Goal: Information Seeking & Learning: Learn about a topic

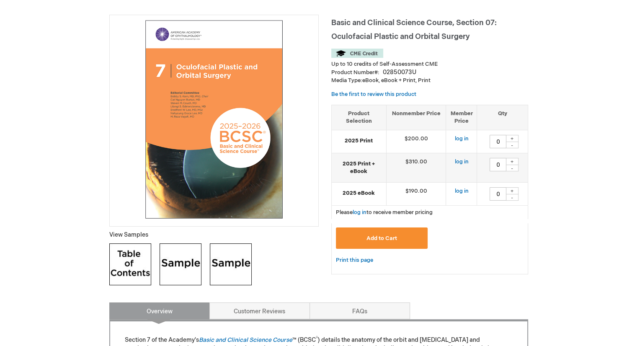
scroll to position [17, 0]
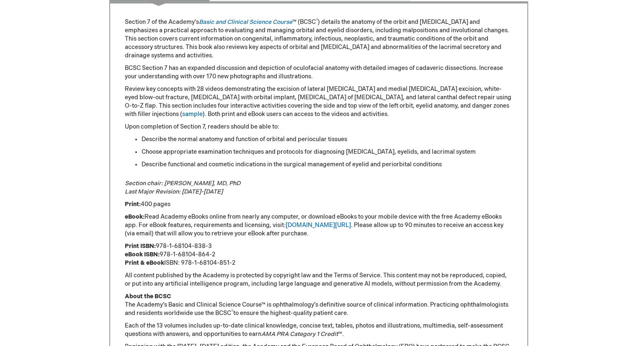
scroll to position [352, 0]
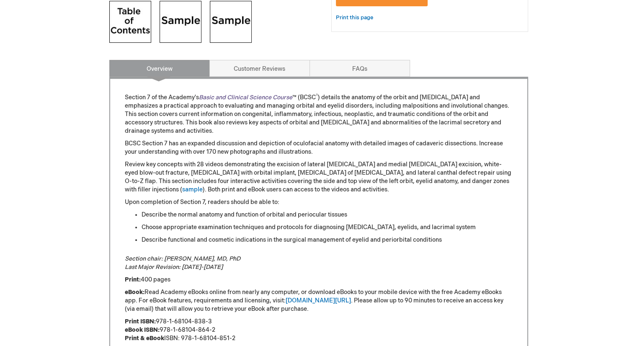
click at [226, 96] on link "Basic and Clinical Science Course" at bounding box center [245, 97] width 93 height 7
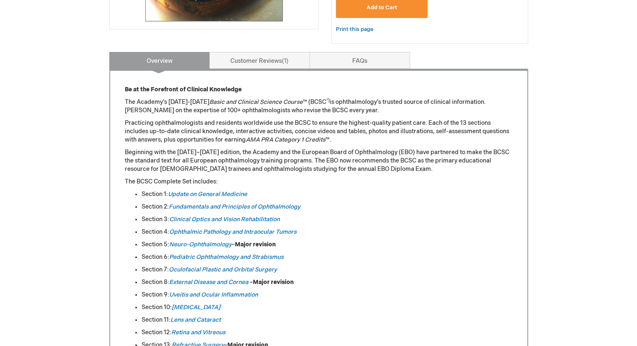
scroll to position [335, 0]
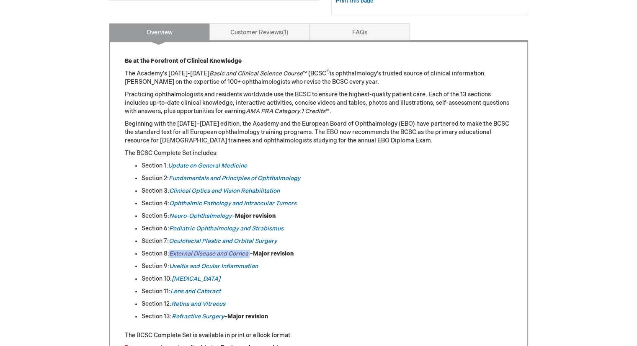
drag, startPoint x: 251, startPoint y: 252, endPoint x: 171, endPoint y: 250, distance: 80.4
click at [171, 250] on li "Section 8: External Disease and Cornea – Major revision" at bounding box center [327, 254] width 371 height 8
copy li "External Disease and Cornea"
click at [594, 74] on div "Log In Search My Cart CLOSE RECENTLY ADDED ITEM(S) Close There are no items in …" at bounding box center [318, 276] width 637 height 1223
drag, startPoint x: 304, startPoint y: 202, endPoint x: 170, endPoint y: 204, distance: 134.9
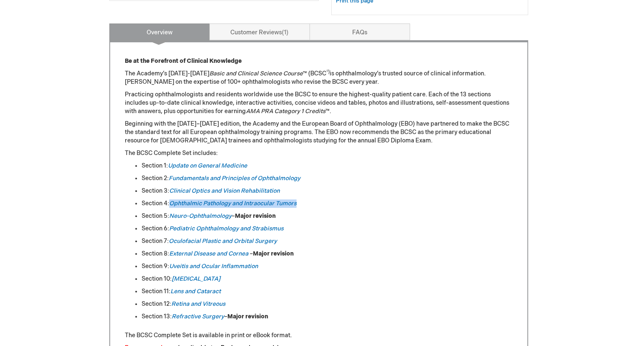
click at [170, 204] on li "Section 4: Ophthalmic Pathology and Intraocular Tumors" at bounding box center [327, 203] width 371 height 8
copy em "Ophthalmic Pathology and Intraocular Tumors"
click at [575, 77] on div "Log In Search My Cart CLOSE RECENTLY ADDED ITEM(S) Close There are no items in …" at bounding box center [318, 276] width 637 height 1223
drag, startPoint x: 226, startPoint y: 317, endPoint x: 173, endPoint y: 315, distance: 52.9
click at [173, 315] on li "Section 13: Refractive Surgery – Major revision" at bounding box center [327, 316] width 371 height 8
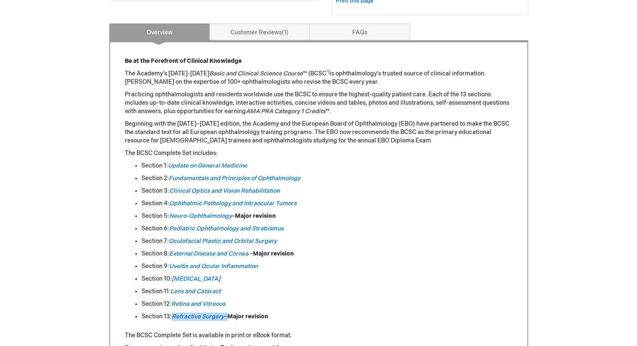
copy li "Refractive Surgery"
drag, startPoint x: 286, startPoint y: 190, endPoint x: 171, endPoint y: 190, distance: 115.2
click at [171, 190] on li "Section 3: Clinical Optics and Vision Rehabilitation" at bounding box center [327, 191] width 371 height 8
copy link "Clinical Optics and Vision Rehabilitation"
click at [283, 74] on em "Basic and Clinical Science Course" at bounding box center [255, 73] width 93 height 7
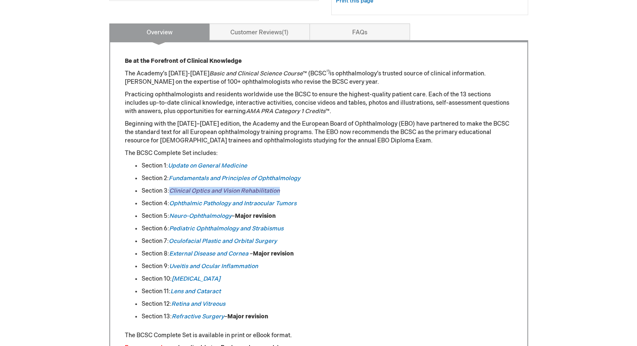
drag, startPoint x: 297, startPoint y: 188, endPoint x: 170, endPoint y: 190, distance: 126.1
click at [170, 190] on li "Section 3: Clinical Optics and Vision Rehabilitation" at bounding box center [327, 191] width 371 height 8
copy link "Clinical Optics and Vision Rehabilitation"
click at [337, 172] on ul "Section 1: Update on General Medicine Section 2: Fundamentals and Principles of…" at bounding box center [319, 241] width 388 height 159
drag, startPoint x: 294, startPoint y: 191, endPoint x: 170, endPoint y: 190, distance: 124.0
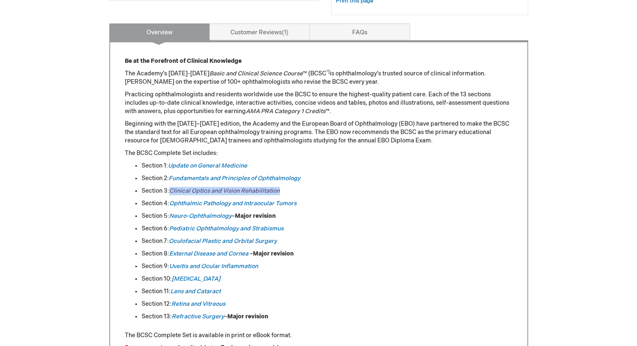
click at [170, 190] on li "Section 3: Clinical Optics and Vision Rehabilitation" at bounding box center [327, 191] width 371 height 8
copy link "Clinical Optics and Vision Rehabilitation"
click at [549, 31] on div "Log In Search My Cart CLOSE RECENTLY ADDED ITEM(S) Close There are no items in …" at bounding box center [318, 276] width 637 height 1223
drag, startPoint x: 230, startPoint y: 288, endPoint x: 171, endPoint y: 289, distance: 58.6
click at [171, 289] on li "Section 11: Lens and Cataract" at bounding box center [327, 291] width 371 height 8
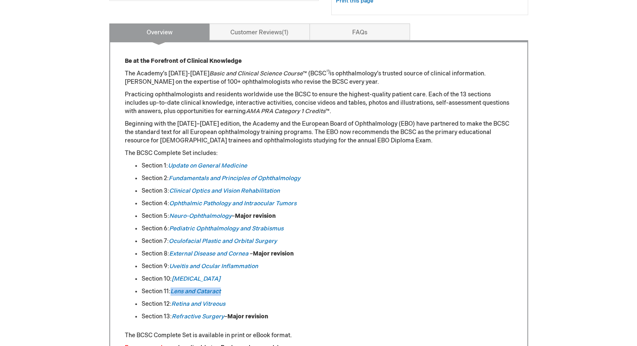
copy em "Lens and Cataract"
drag, startPoint x: 542, startPoint y: 40, endPoint x: 523, endPoint y: 49, distance: 21.7
click at [542, 40] on div "Log In Search My Cart CLOSE RECENTLY ADDED ITEM(S) Close There are no items in …" at bounding box center [318, 276] width 637 height 1223
click at [565, 47] on div "Log In Search My Cart CLOSE RECENTLY ADDED ITEM(S) Close There are no items in …" at bounding box center [318, 276] width 637 height 1223
drag, startPoint x: 269, startPoint y: 267, endPoint x: 172, endPoint y: 267, distance: 96.8
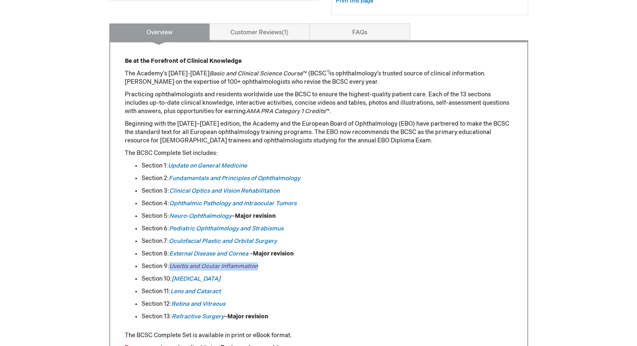
click at [172, 267] on li "Section 9: Uveitis and Ocular Inflammation" at bounding box center [327, 266] width 371 height 8
copy link "Uveitis and Ocular Inflammation"
click at [325, 77] on p "The Academy’s 2025-2026 Basic and Clinical Science Course ™ (BCSC ®) is ophthal…" at bounding box center [319, 78] width 388 height 17
drag, startPoint x: 267, startPoint y: 165, endPoint x: 170, endPoint y: 167, distance: 96.4
click at [170, 167] on li "Section 1: Update on General Medicine" at bounding box center [327, 166] width 371 height 8
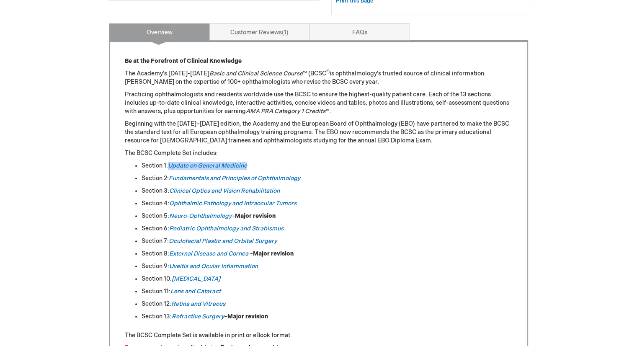
copy link "Update on General Medicine"
click at [347, 83] on p "The Academy’s 2025-2026 Basic and Clinical Science Course ™ (BCSC ®) is ophthal…" at bounding box center [319, 78] width 388 height 17
drag, startPoint x: 298, startPoint y: 242, endPoint x: 171, endPoint y: 239, distance: 127.4
click at [171, 239] on li "Section 7: Oculofacial Plastic and Orbital Surgery" at bounding box center [327, 241] width 371 height 8
copy link "Oculofacial Plastic and Orbital Surgery"
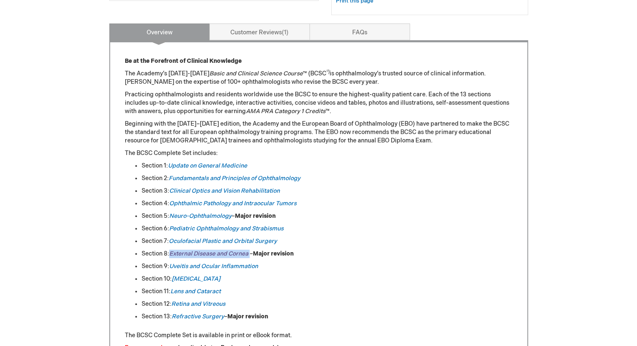
drag, startPoint x: 251, startPoint y: 254, endPoint x: 170, endPoint y: 250, distance: 81.3
click at [170, 250] on li "Section 8: External Disease and Cornea – Major revision" at bounding box center [327, 254] width 371 height 8
click at [595, 217] on div "Log In Search My Cart CLOSE RECENTLY ADDED ITEM(S) Close There are no items in …" at bounding box center [318, 276] width 637 height 1223
drag, startPoint x: 211, startPoint y: 279, endPoint x: 175, endPoint y: 278, distance: 36.1
click at [175, 278] on li "Section 10: Glaucoma" at bounding box center [327, 279] width 371 height 8
